Goal: Task Accomplishment & Management: Manage account settings

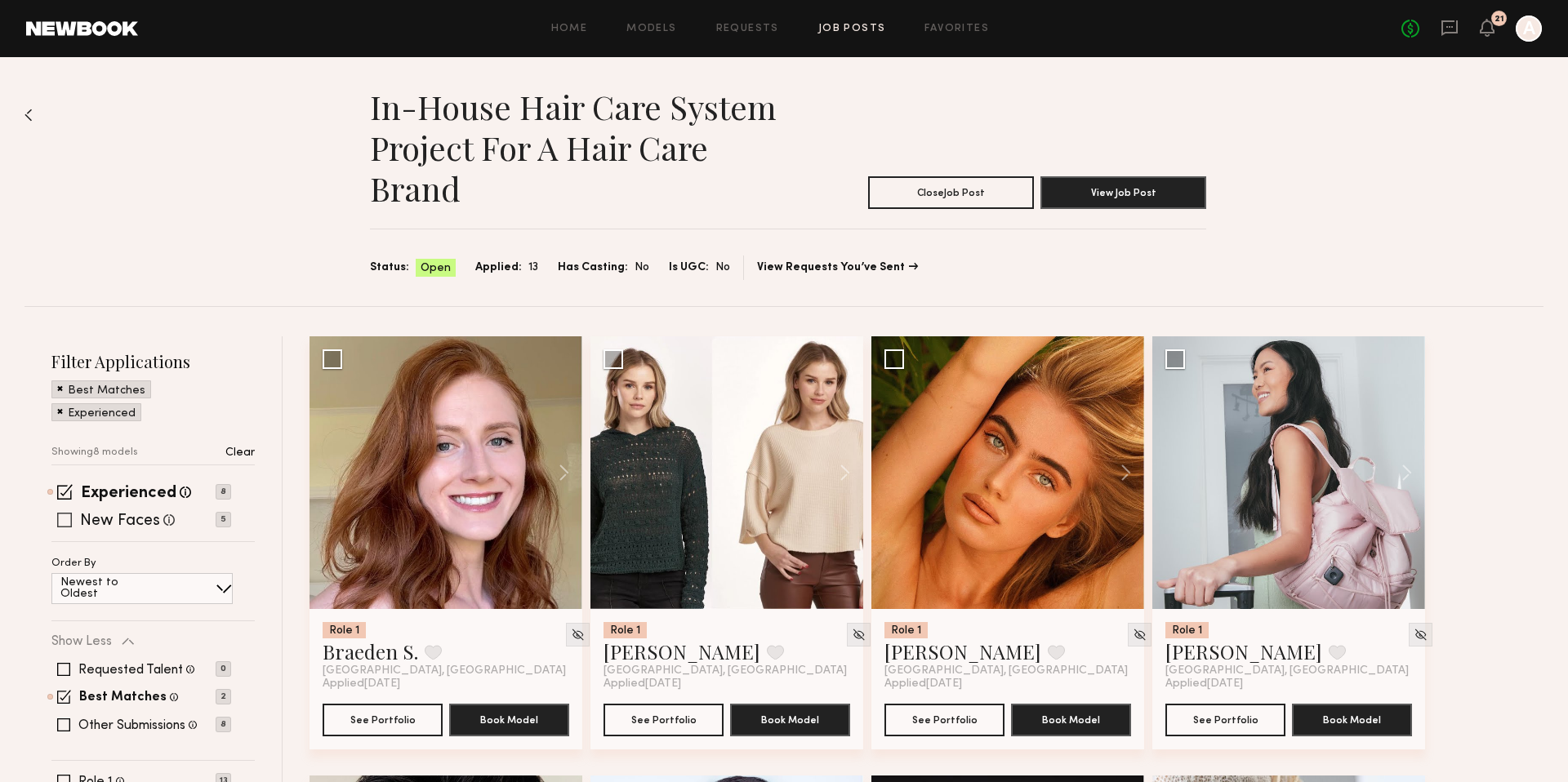
click at [57, 521] on span at bounding box center [65, 520] width 15 height 15
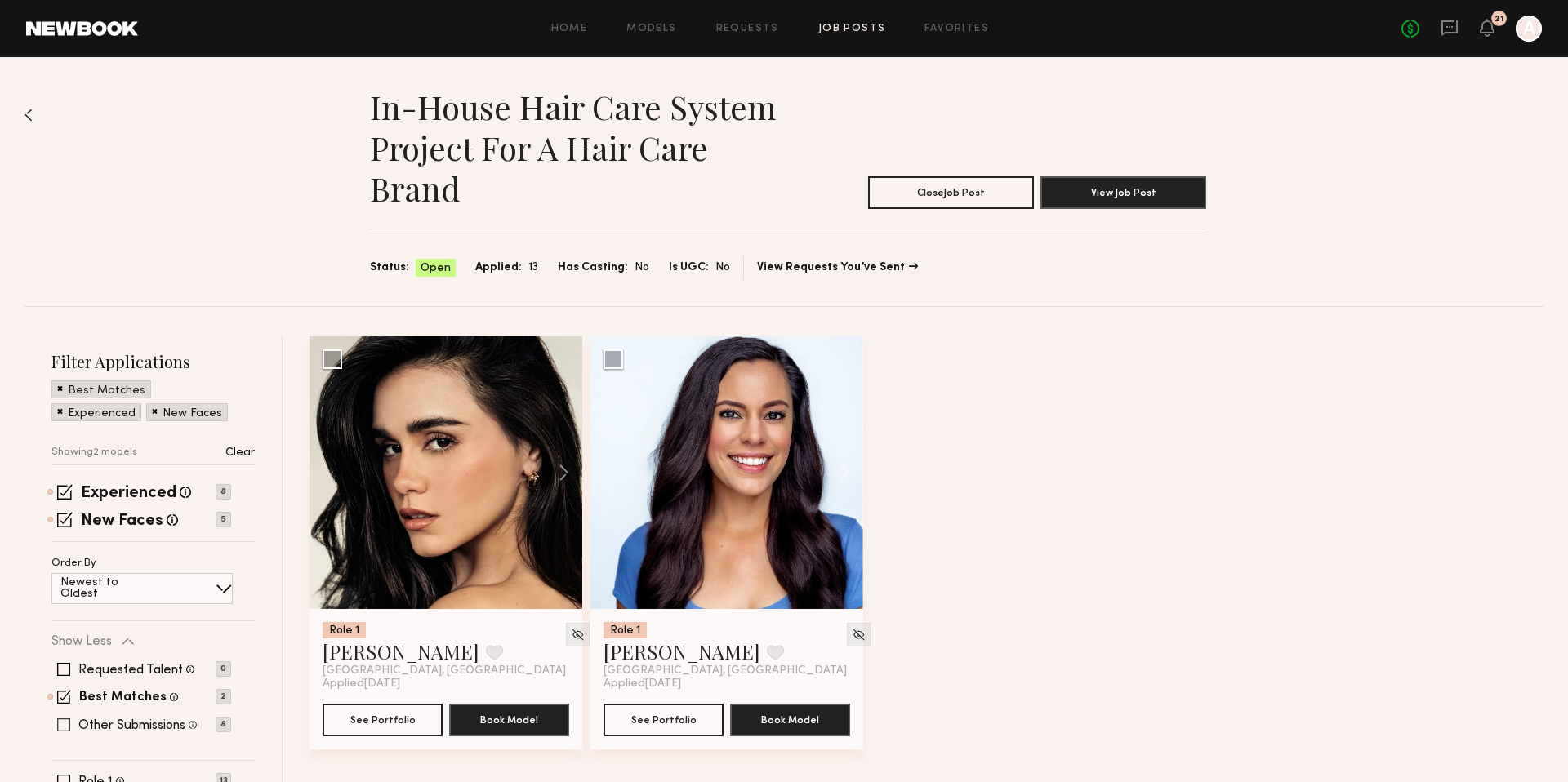
click at [59, 718] on span at bounding box center [64, 725] width 13 height 13
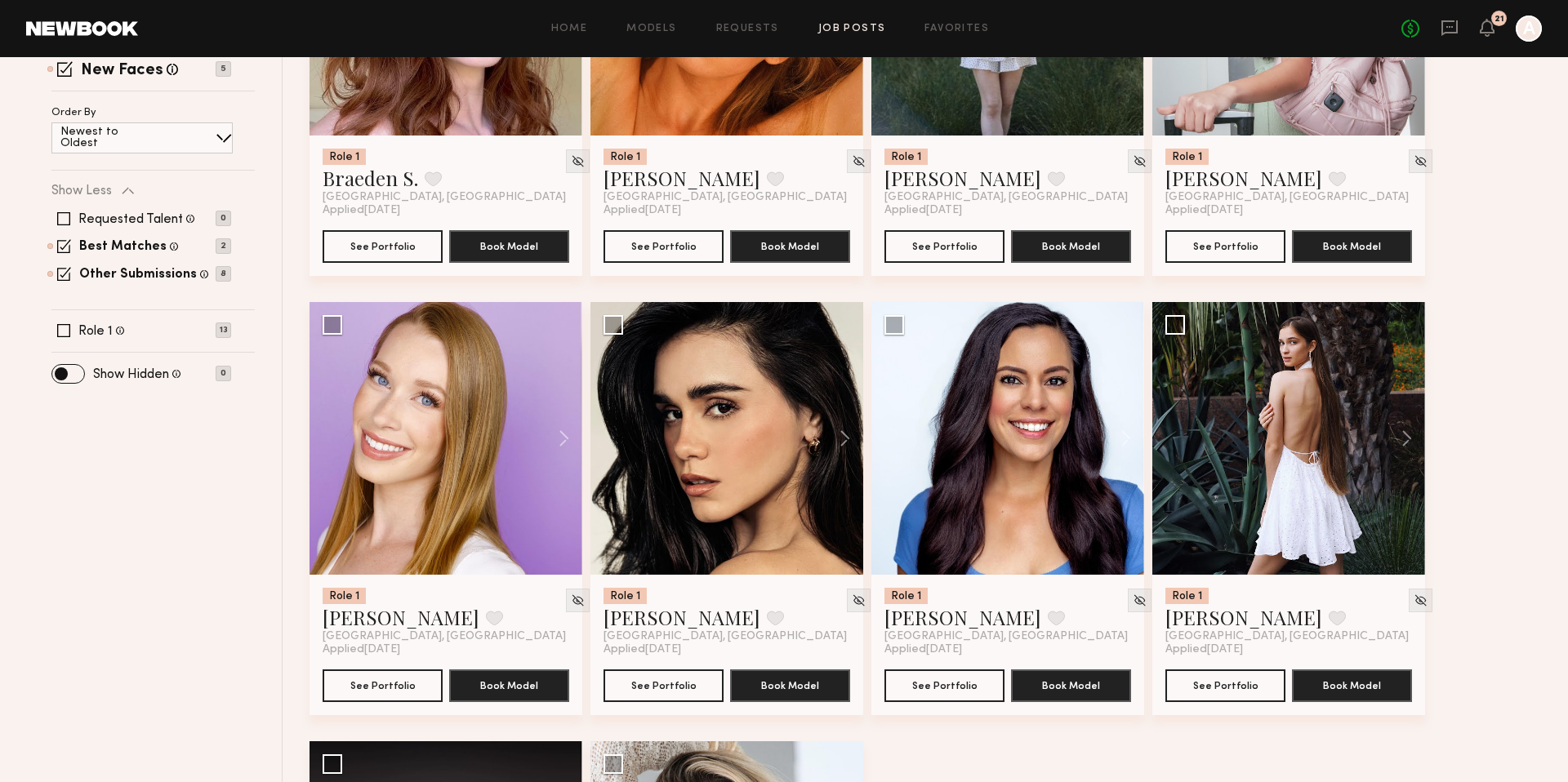
scroll to position [426, 0]
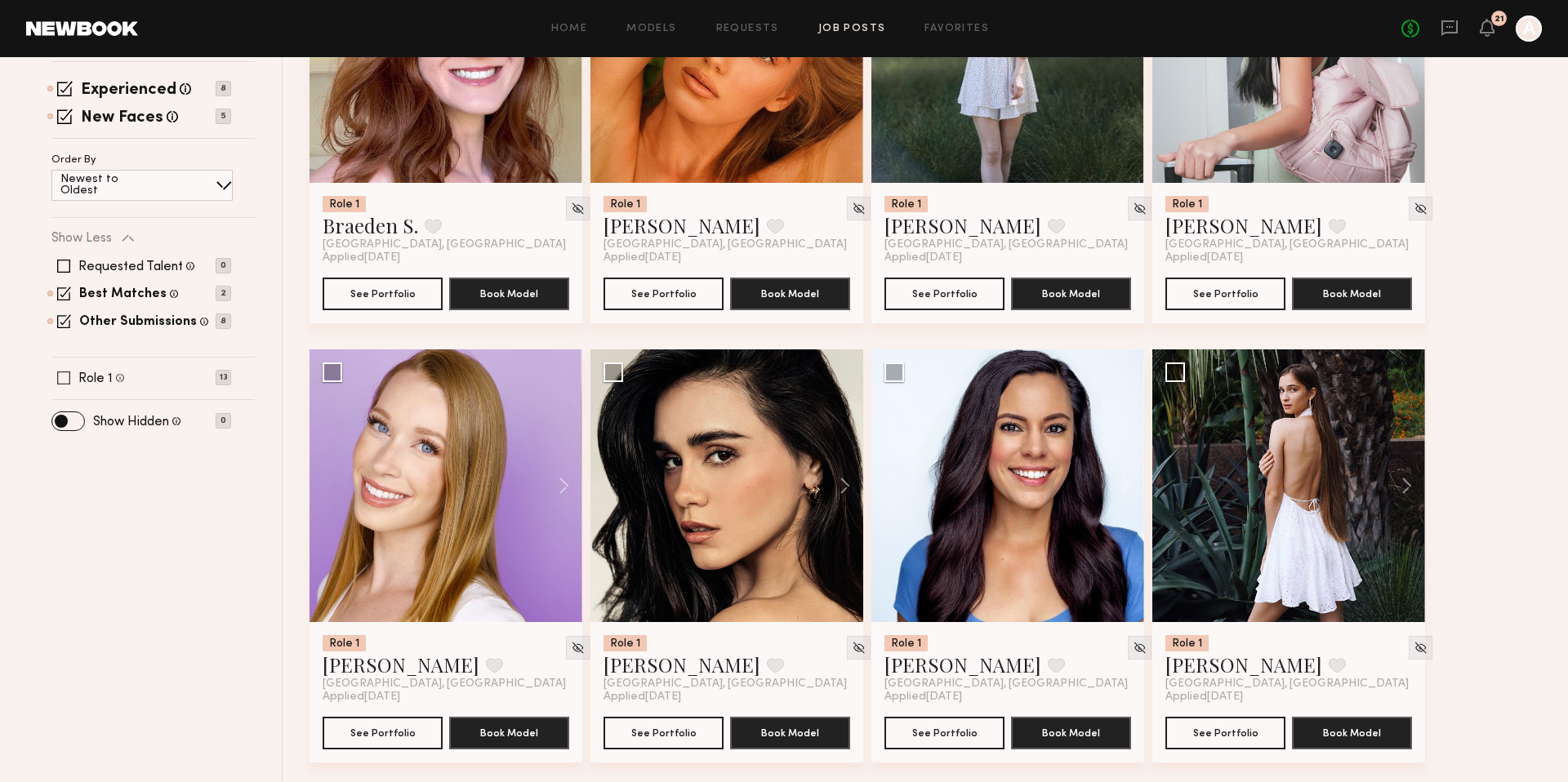
click at [66, 371] on span at bounding box center [64, 377] width 13 height 13
click at [67, 266] on span at bounding box center [64, 266] width 13 height 13
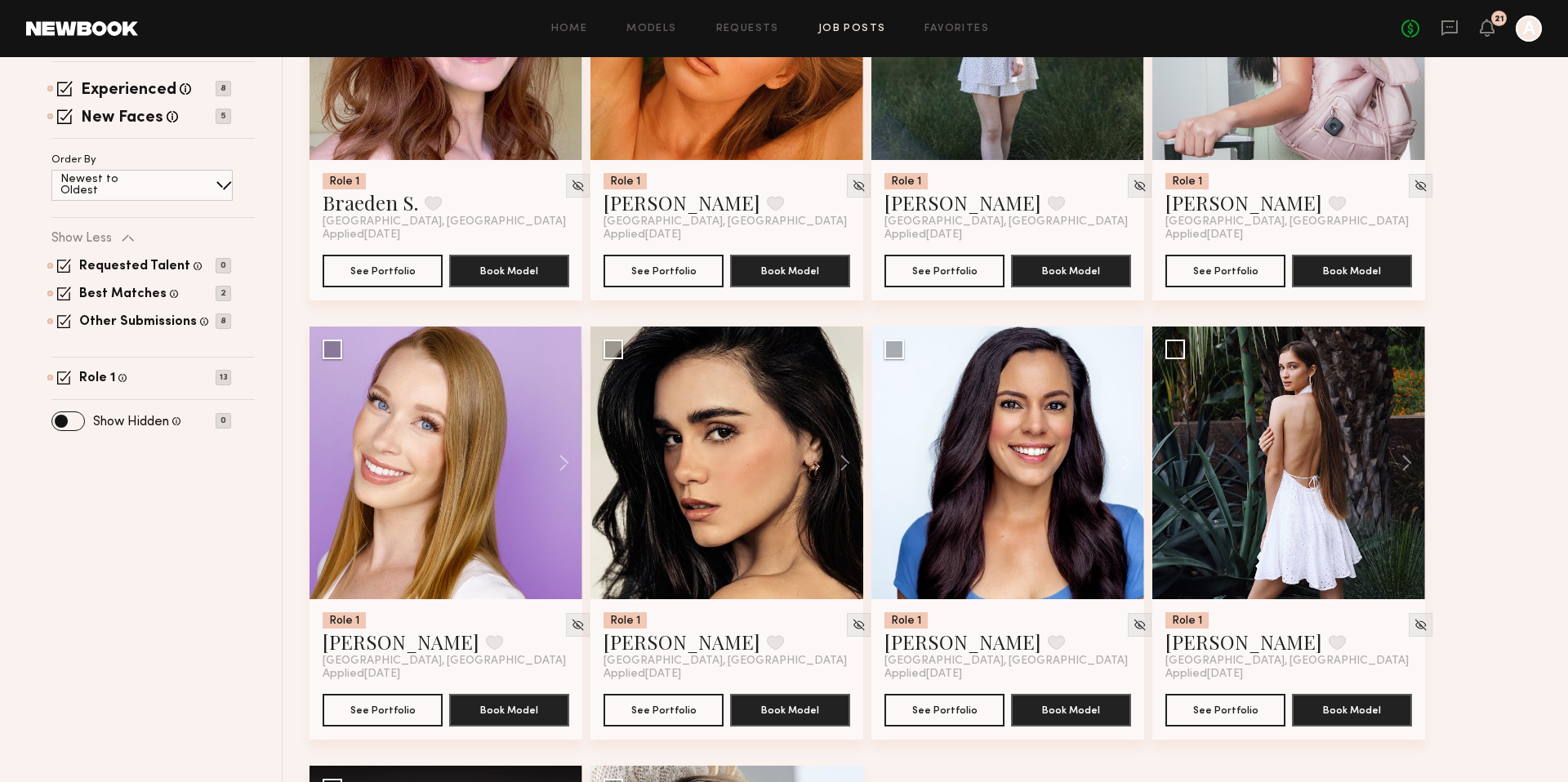
scroll to position [110, 0]
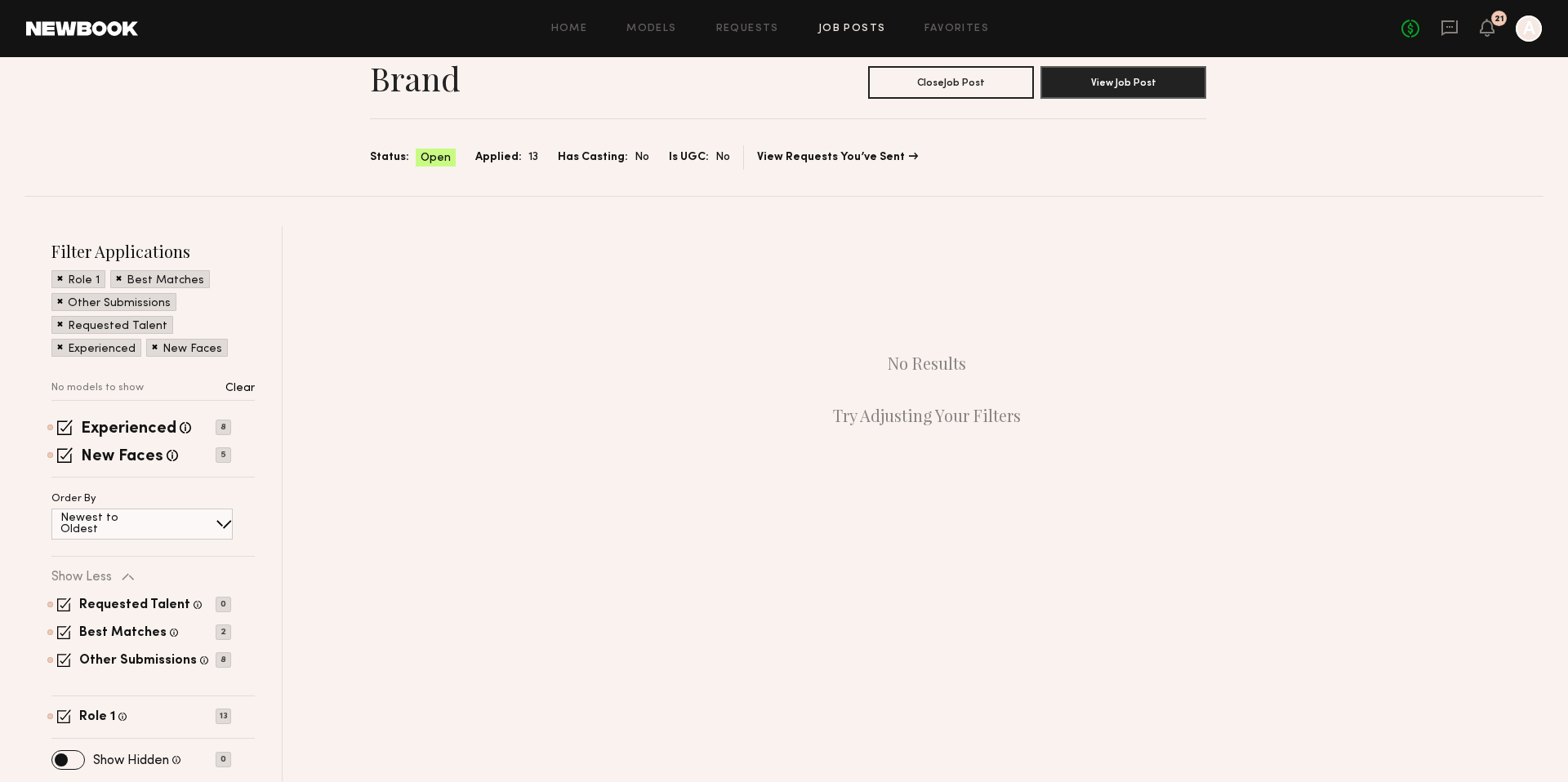
click at [38, 570] on div "Filter Applications Role 1 Best Matches Other Submissions Requested Talent Expe…" at bounding box center [154, 504] width 258 height 555
click at [61, 602] on span at bounding box center [64, 604] width 14 height 14
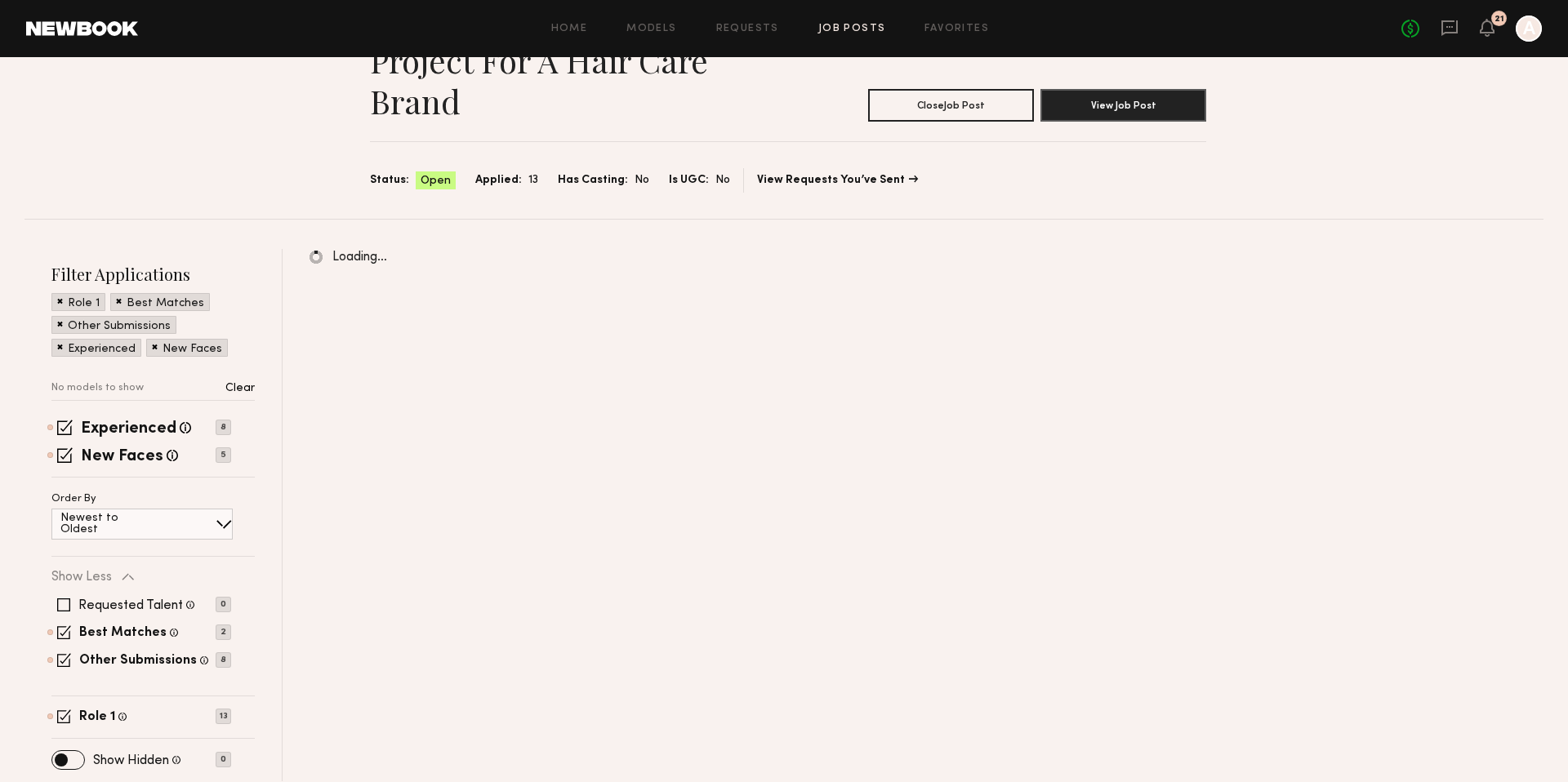
click at [63, 642] on div "Requested Talent Models you have reached out to with requests 0 Best Matches Mo…" at bounding box center [141, 633] width 179 height 98
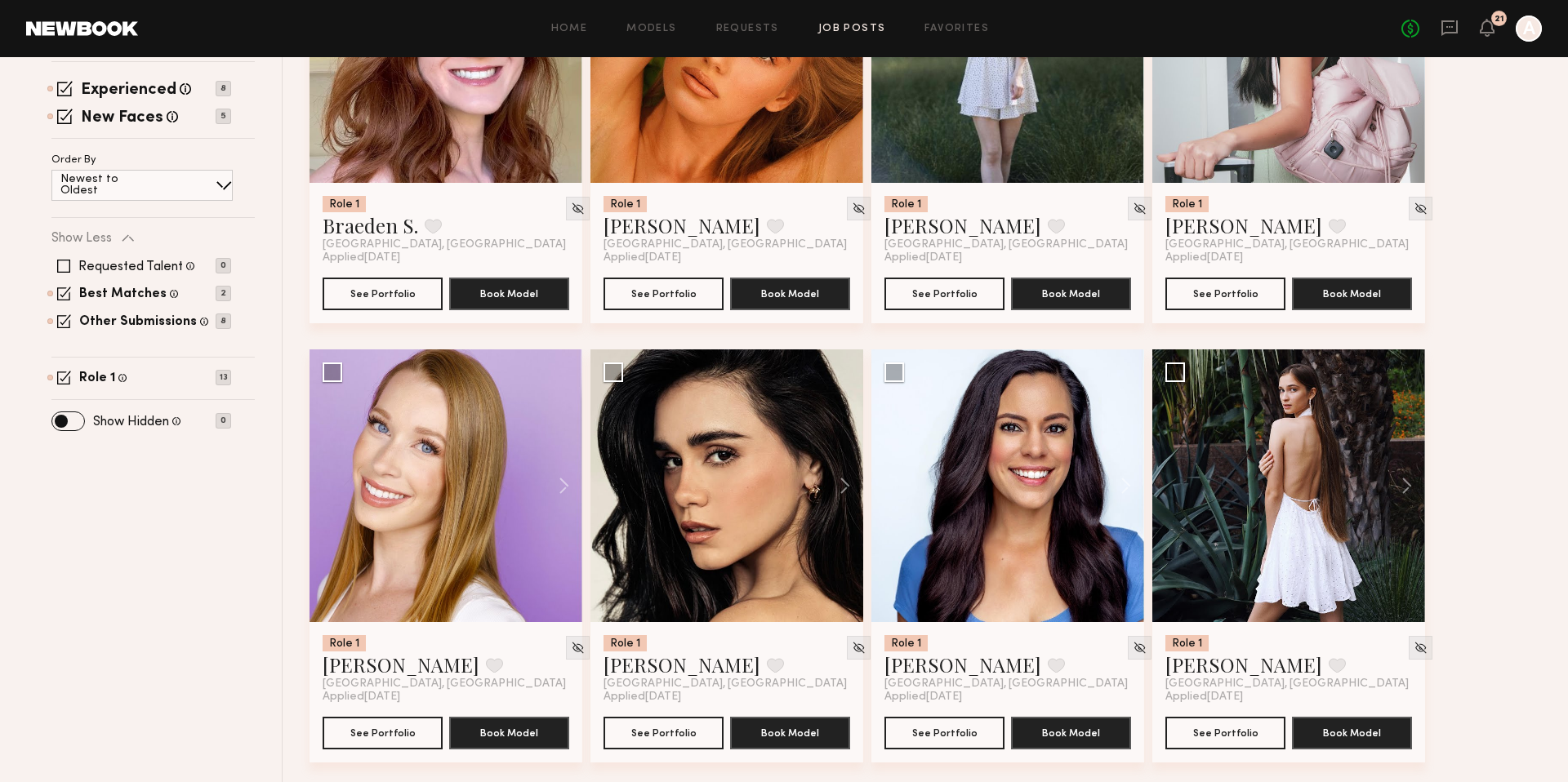
click at [63, 634] on div "Filter Applications Role 1 Best Matches Other Submissions Experienced New Faces…" at bounding box center [154, 568] width 258 height 1318
click at [68, 290] on span at bounding box center [64, 293] width 14 height 14
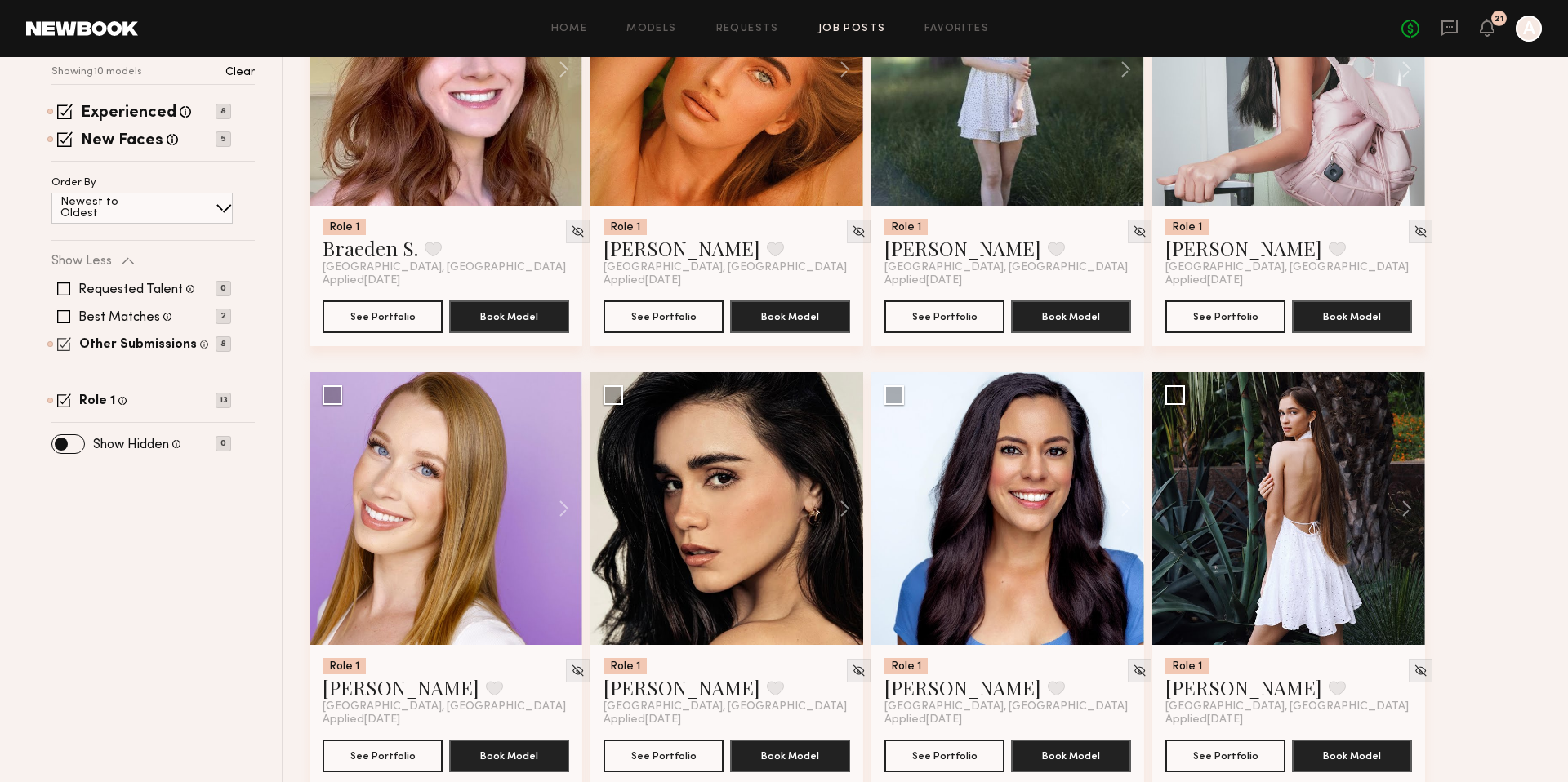
click at [65, 337] on span at bounding box center [64, 344] width 14 height 14
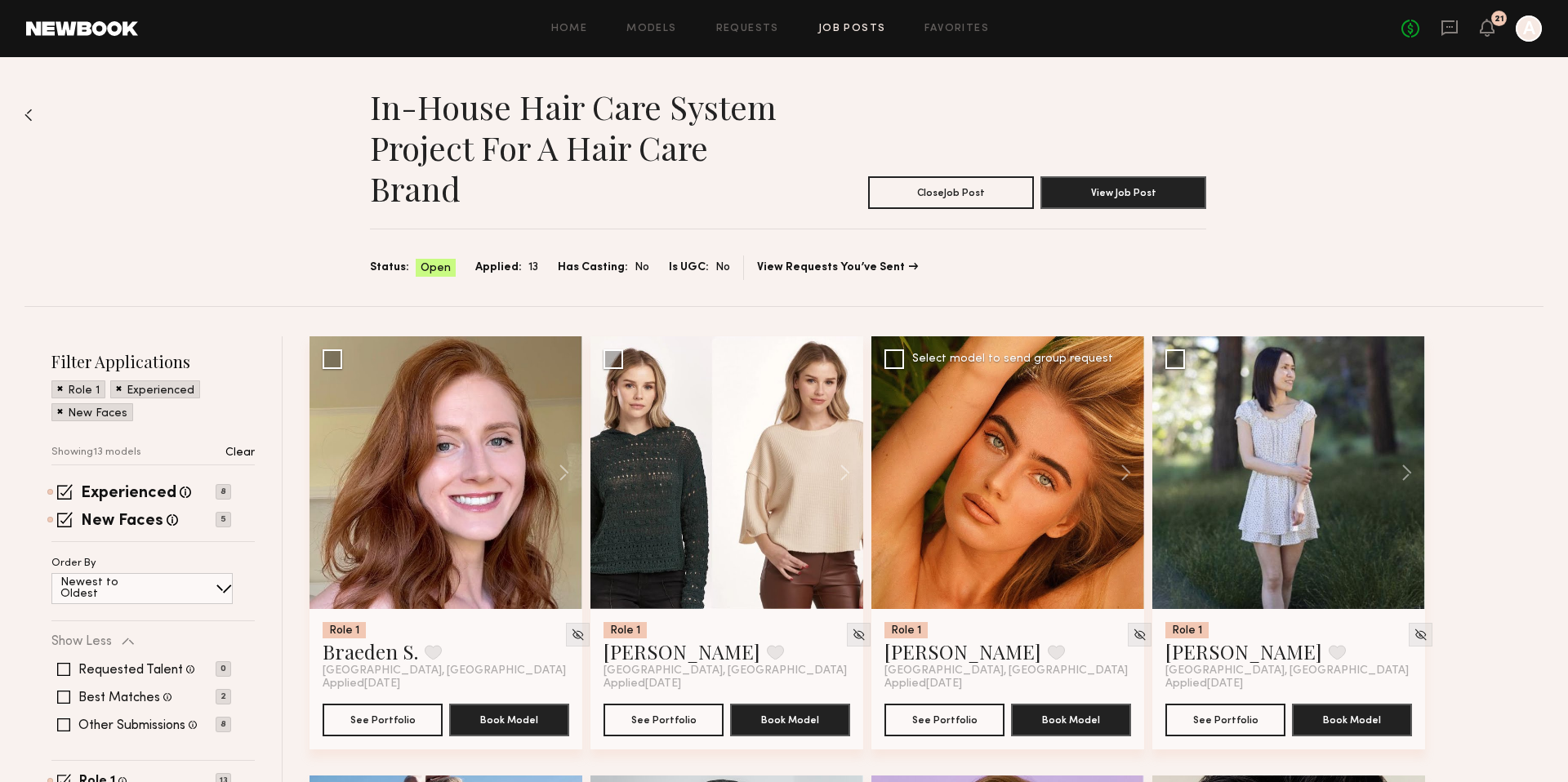
scroll to position [75, 0]
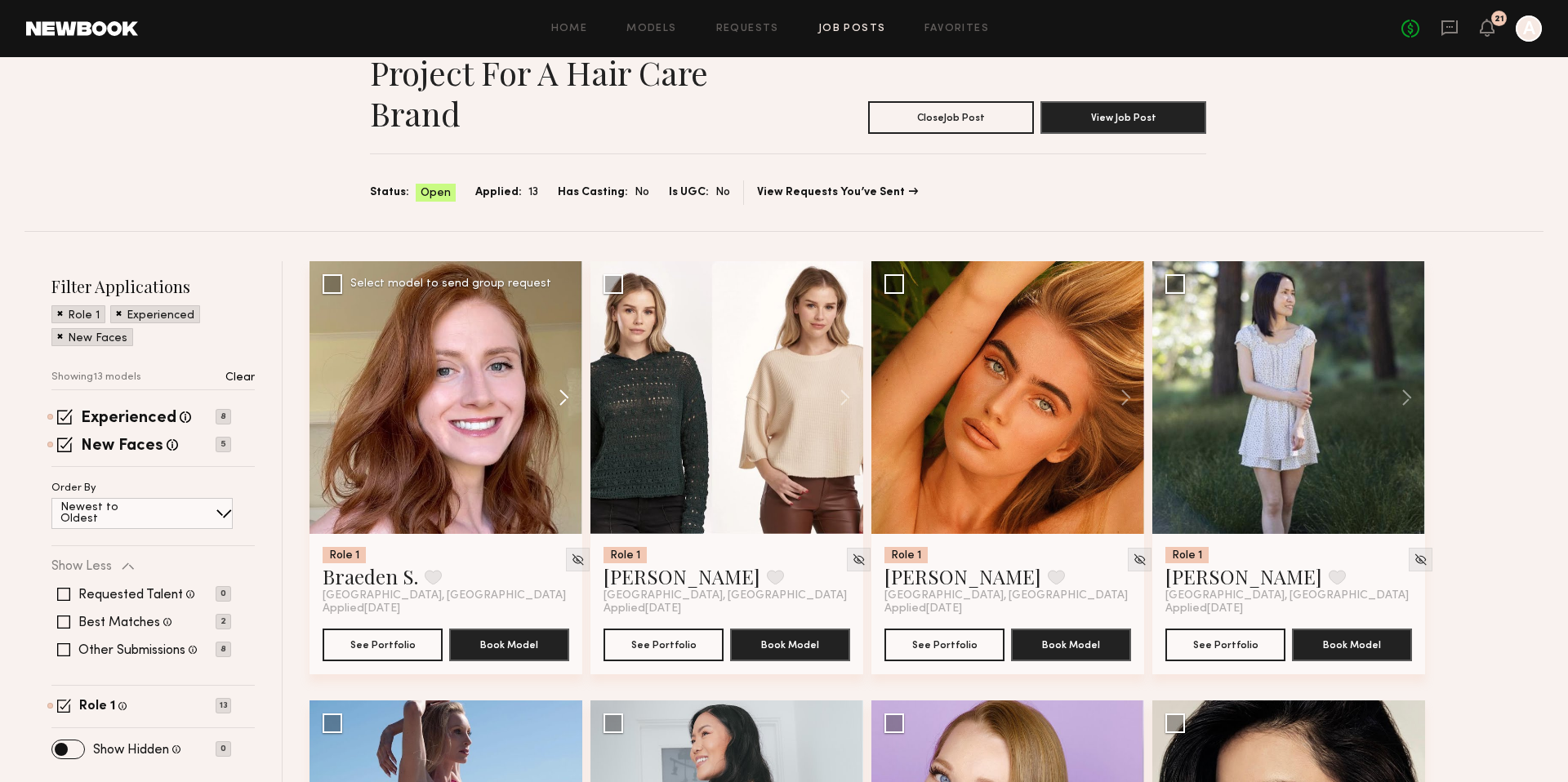
click at [561, 395] on button at bounding box center [556, 397] width 52 height 273
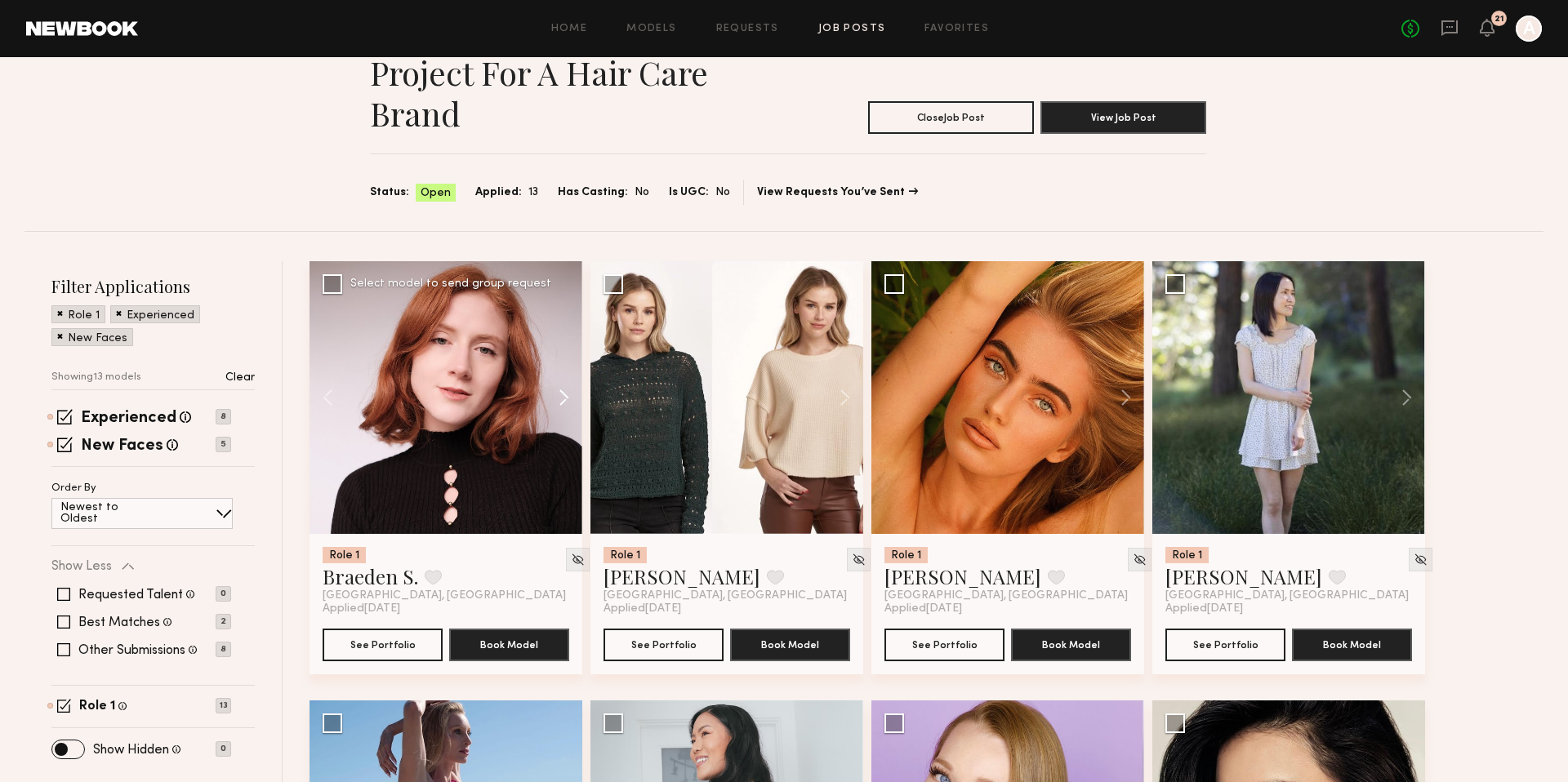
click at [561, 395] on button at bounding box center [556, 397] width 52 height 273
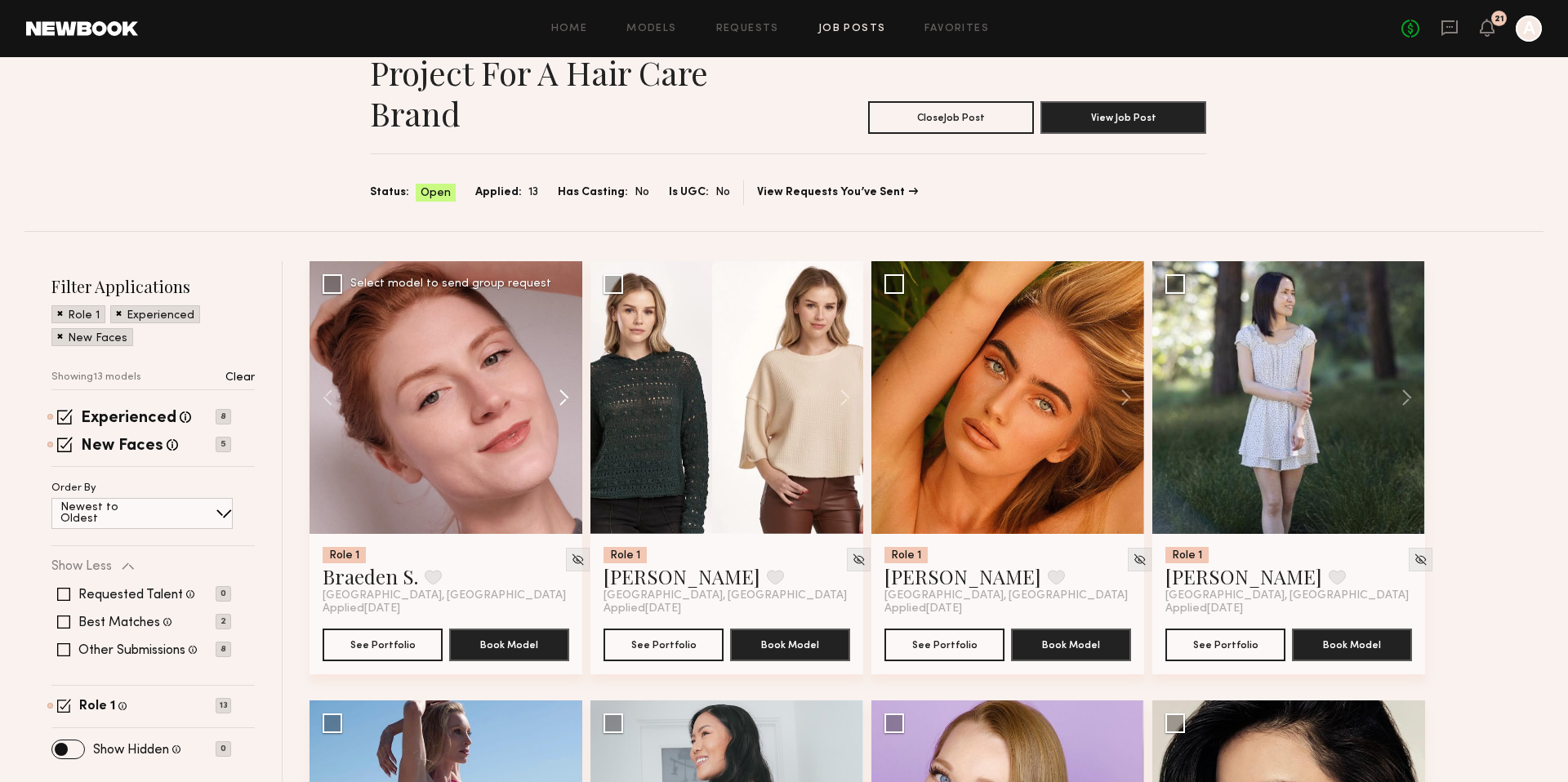
click at [561, 395] on button at bounding box center [556, 397] width 52 height 273
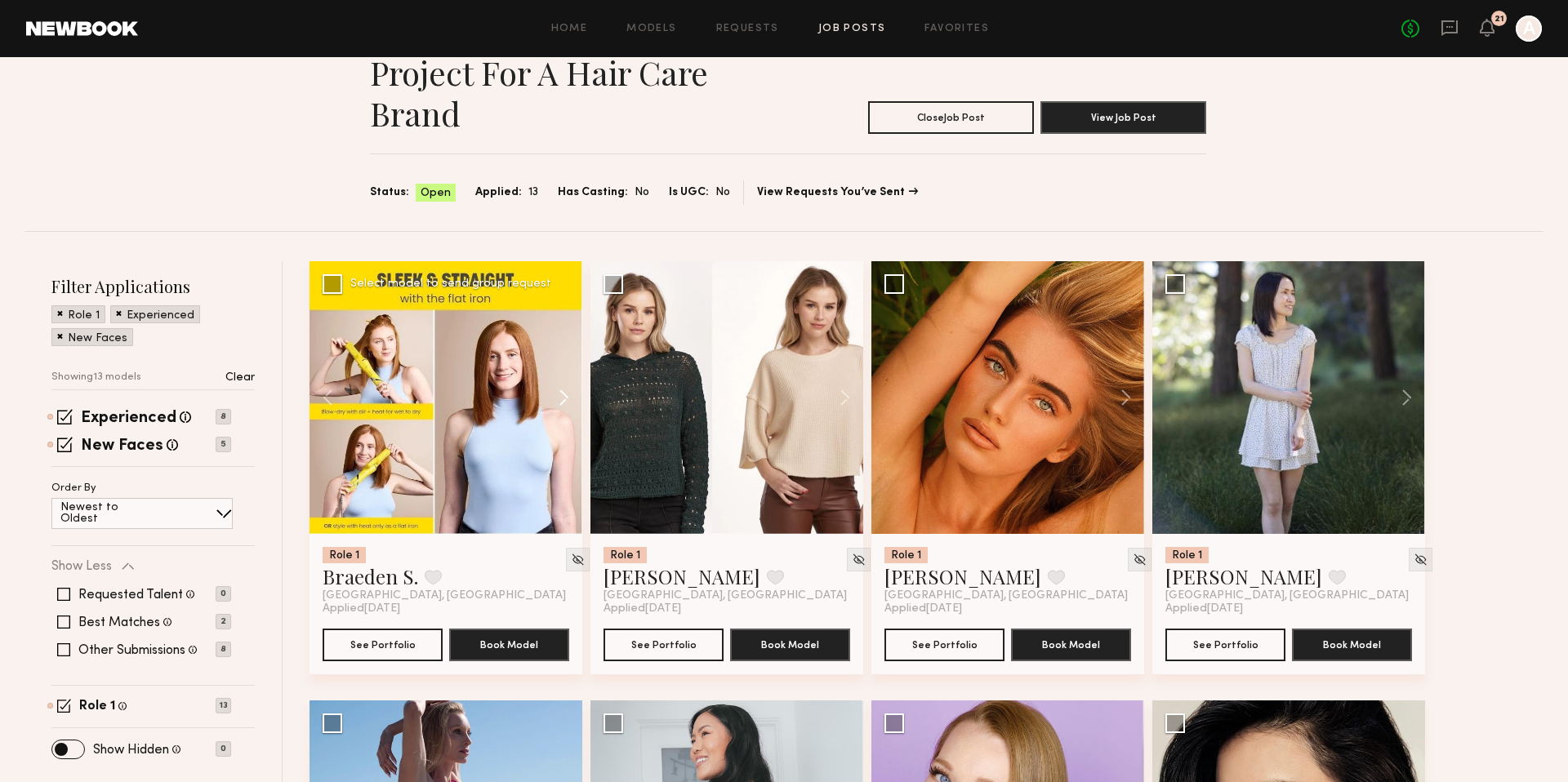
click at [561, 395] on button at bounding box center [556, 397] width 52 height 273
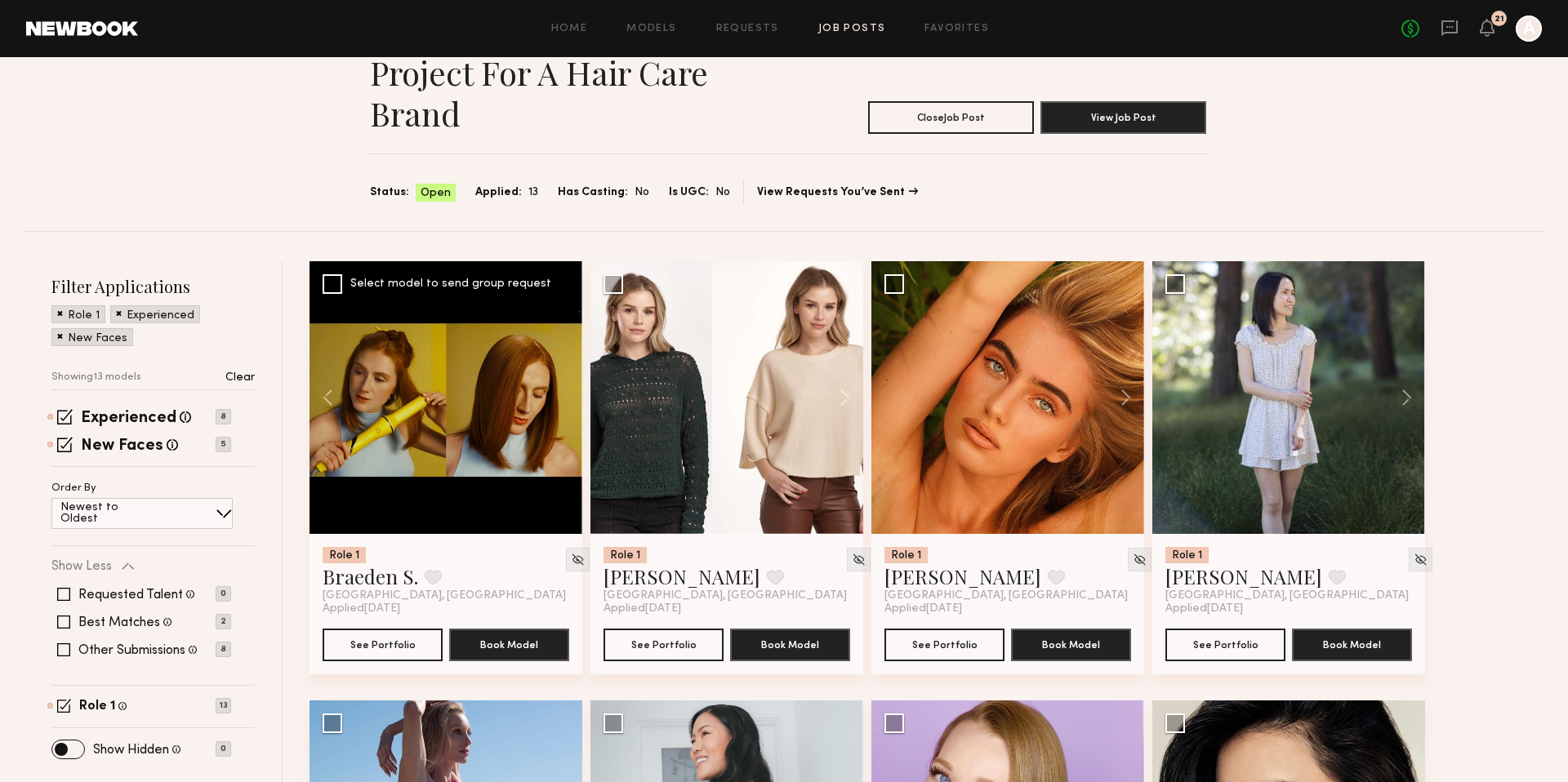
click at [561, 395] on div at bounding box center [446, 397] width 273 height 273
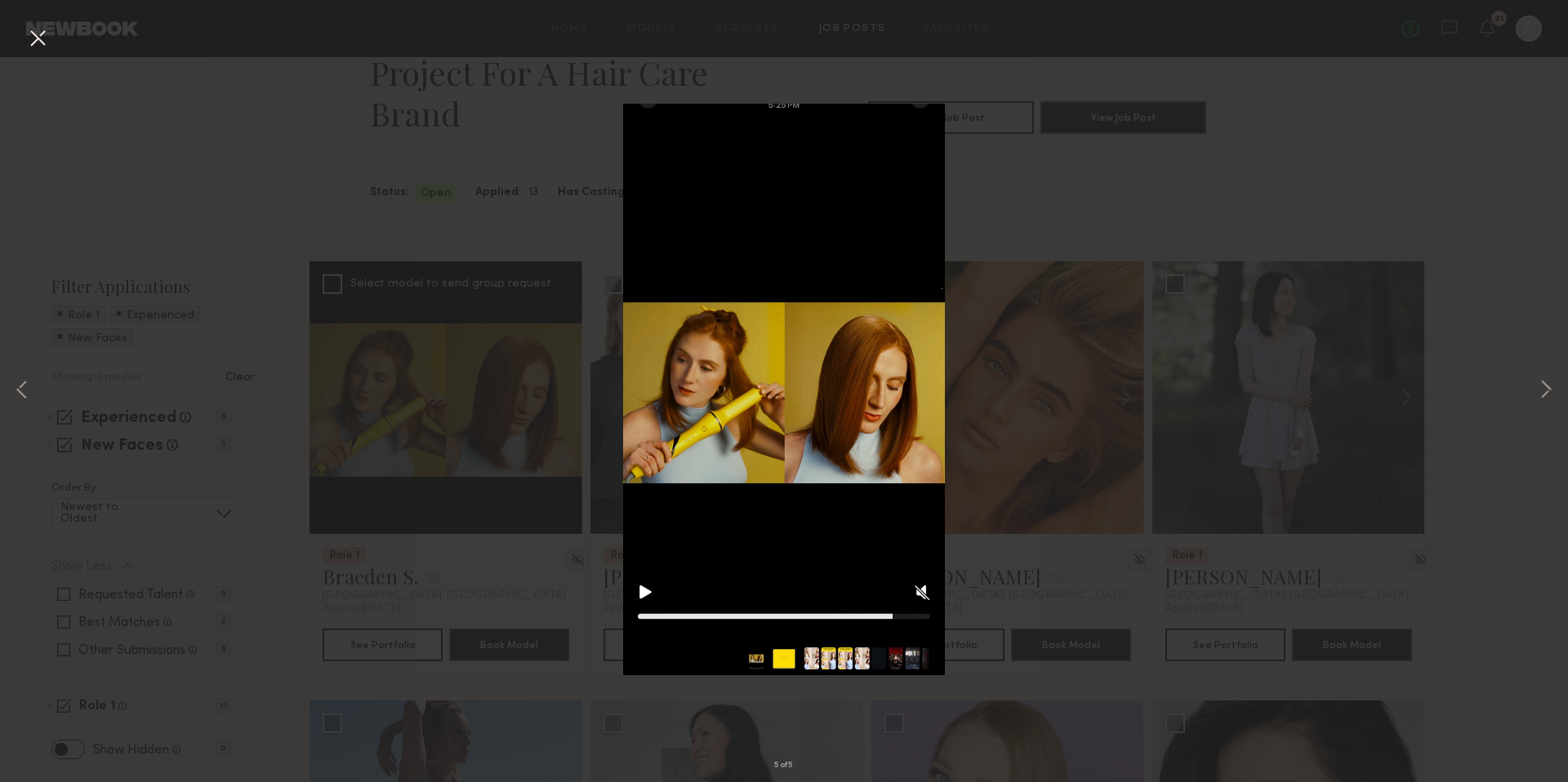
click at [556, 396] on div "5 of 5" at bounding box center [784, 391] width 1568 height 782
click at [545, 461] on div "5 of 5" at bounding box center [784, 391] width 1568 height 782
click at [50, 37] on button at bounding box center [37, 39] width 26 height 29
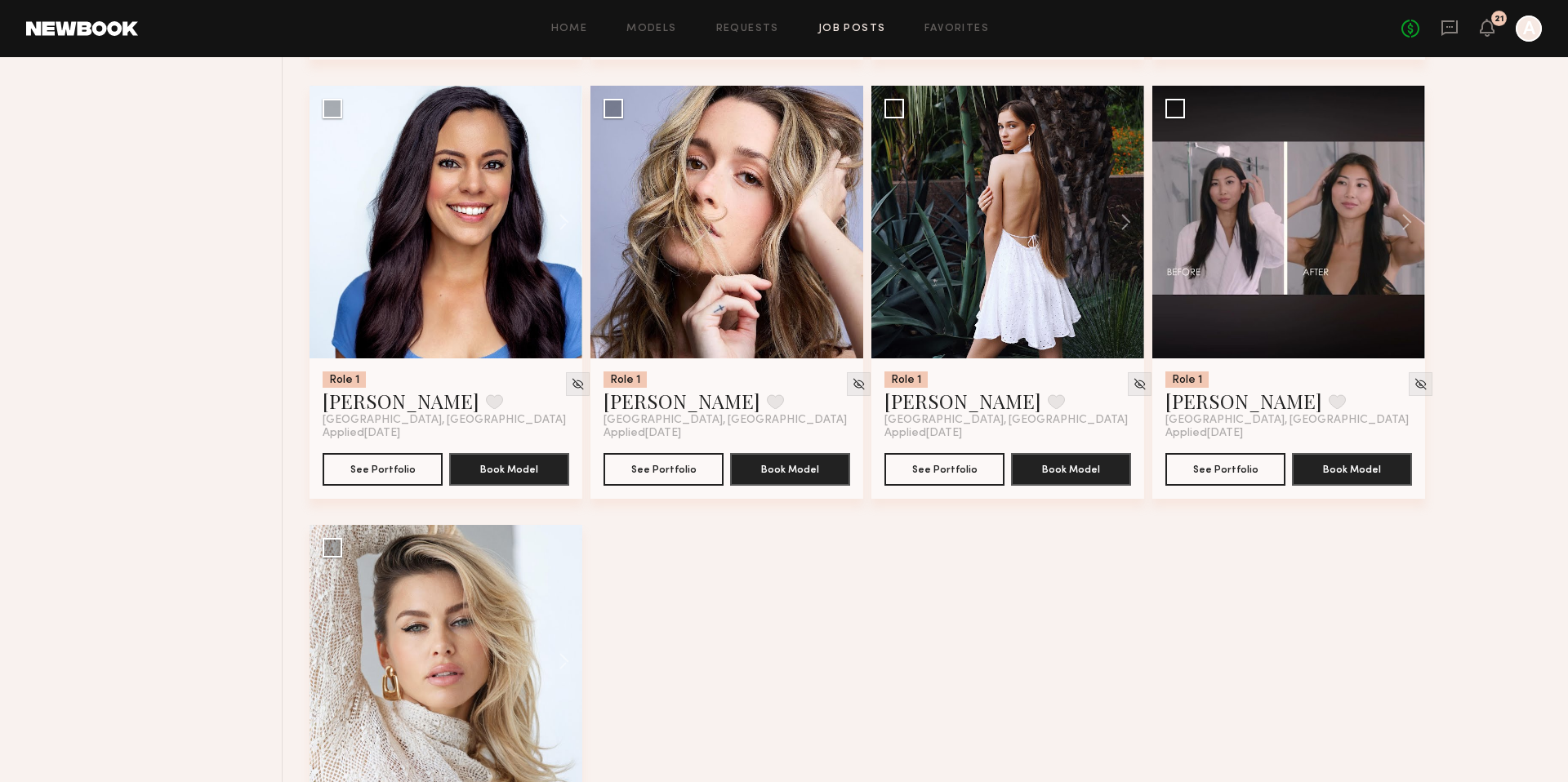
scroll to position [1311, 0]
